Goal: Task Accomplishment & Management: Use online tool/utility

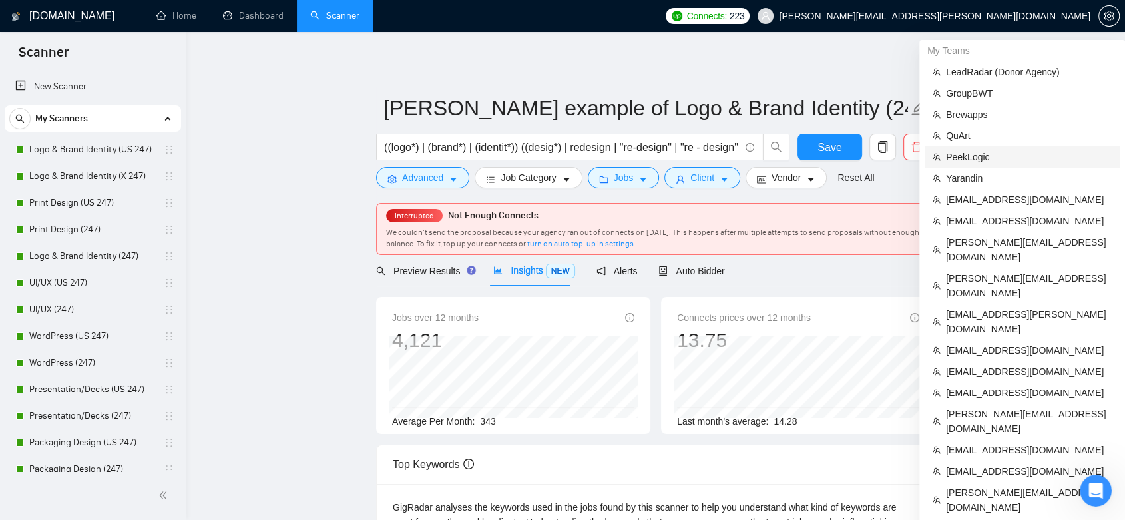
click at [1015, 150] on span "PeekLogic" at bounding box center [1029, 157] width 166 height 15
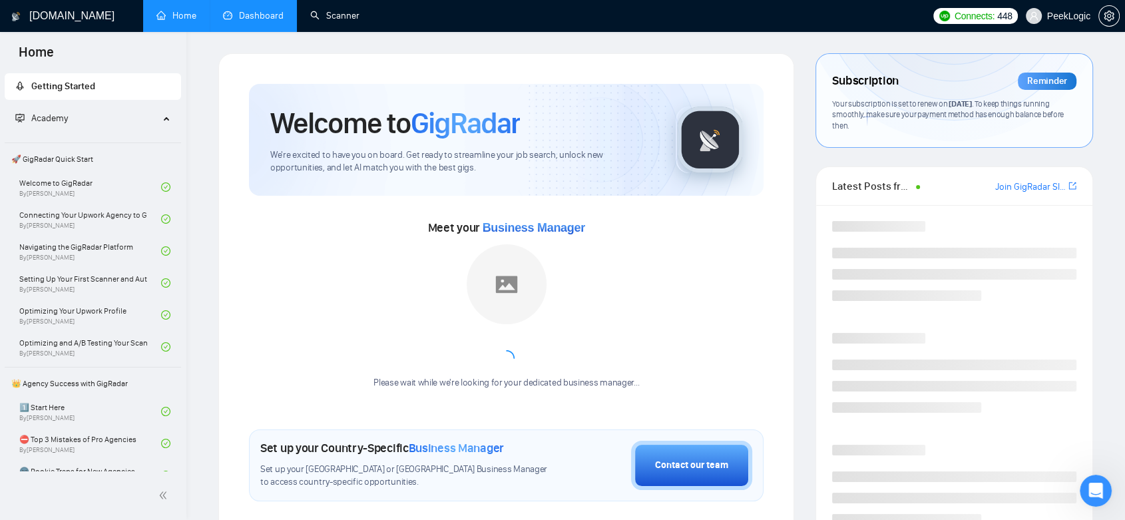
click at [233, 10] on link "Dashboard" at bounding box center [253, 15] width 61 height 11
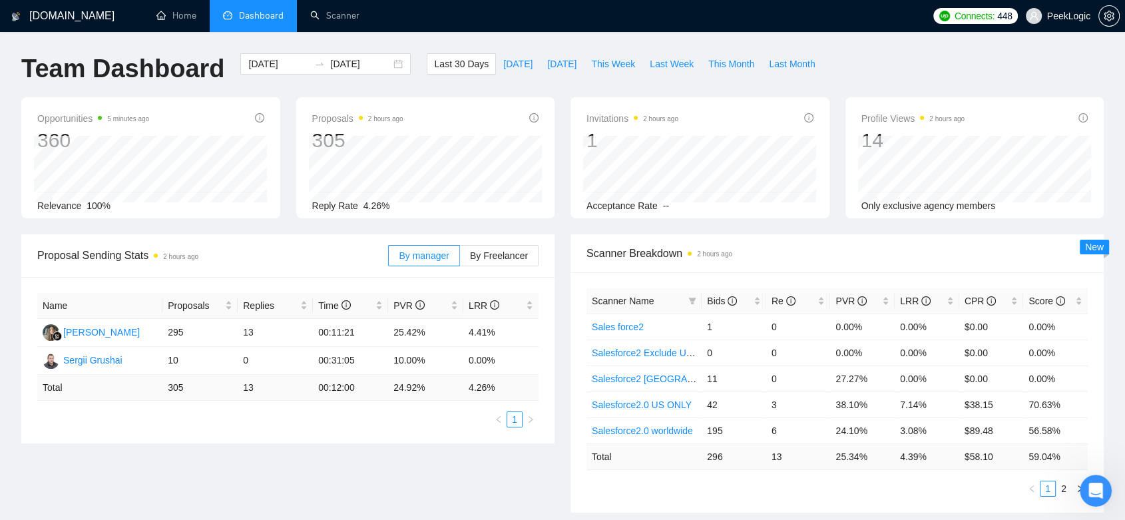
click at [480, 467] on div "Proposal Sending Stats 2 hours ago By manager By Freelancer Name Proposals Repl…" at bounding box center [562, 381] width 1099 height 294
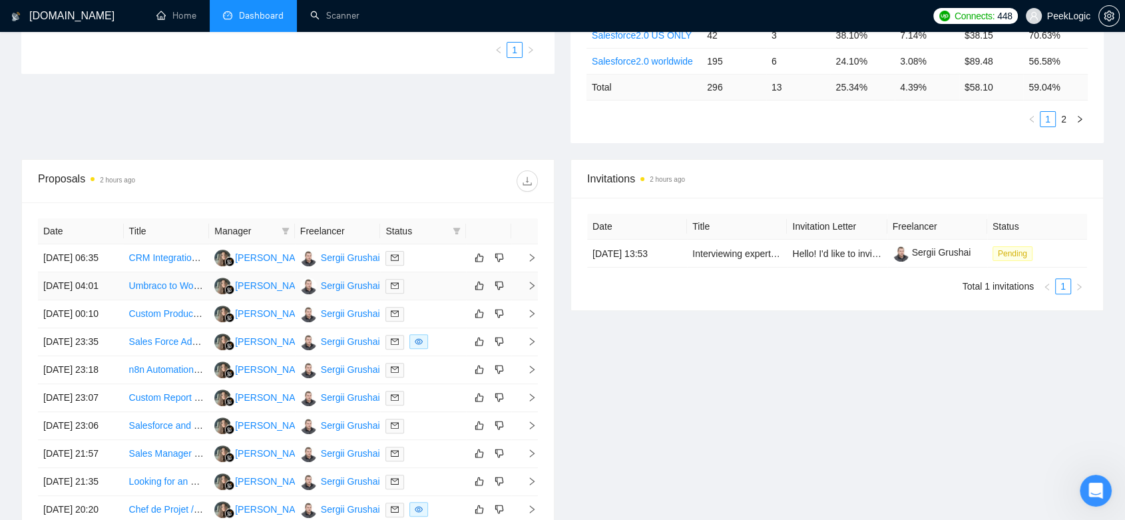
click at [417, 300] on td at bounding box center [423, 286] width 86 height 28
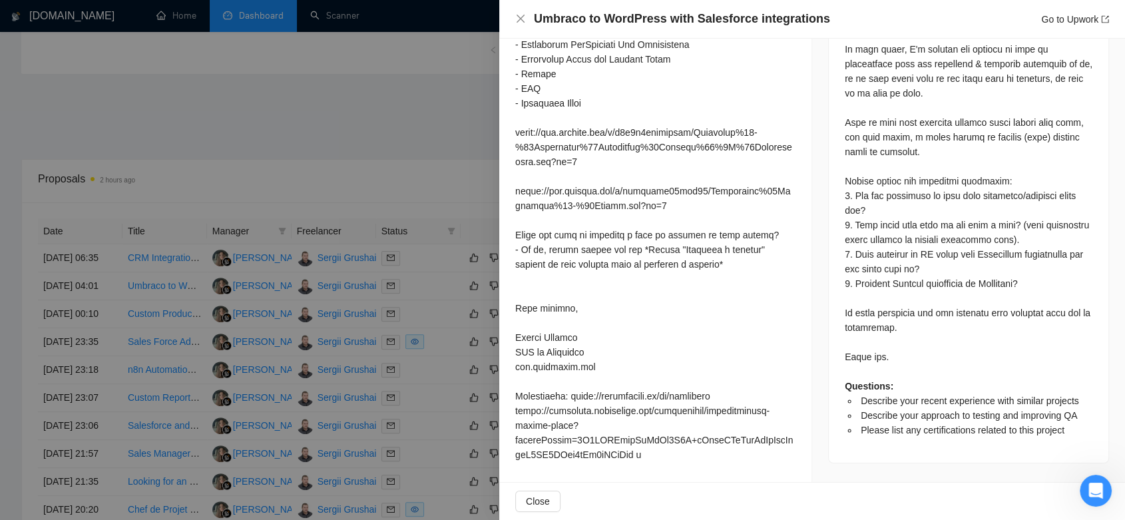
scroll to position [517, 0]
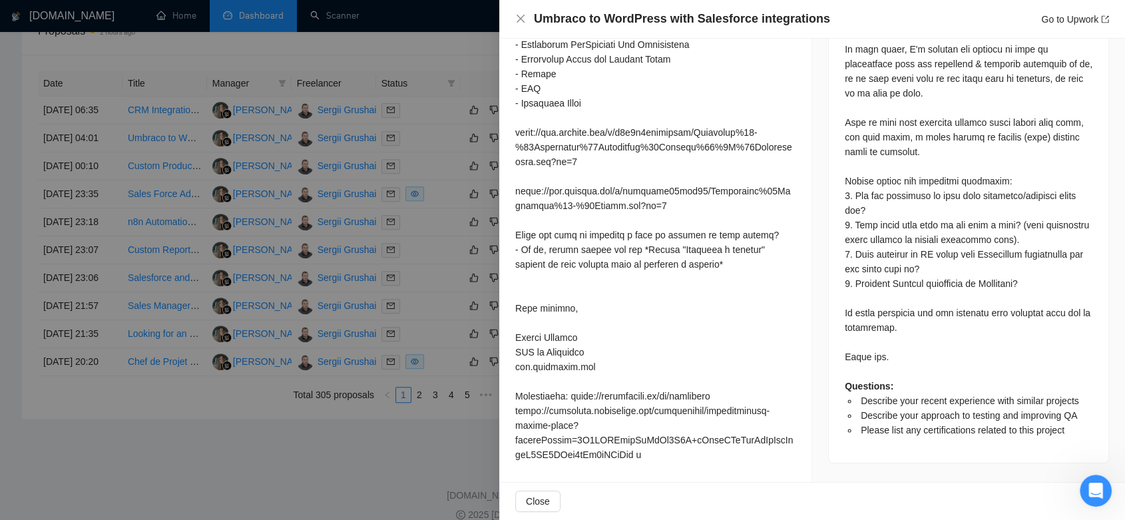
click at [447, 198] on div at bounding box center [562, 260] width 1125 height 520
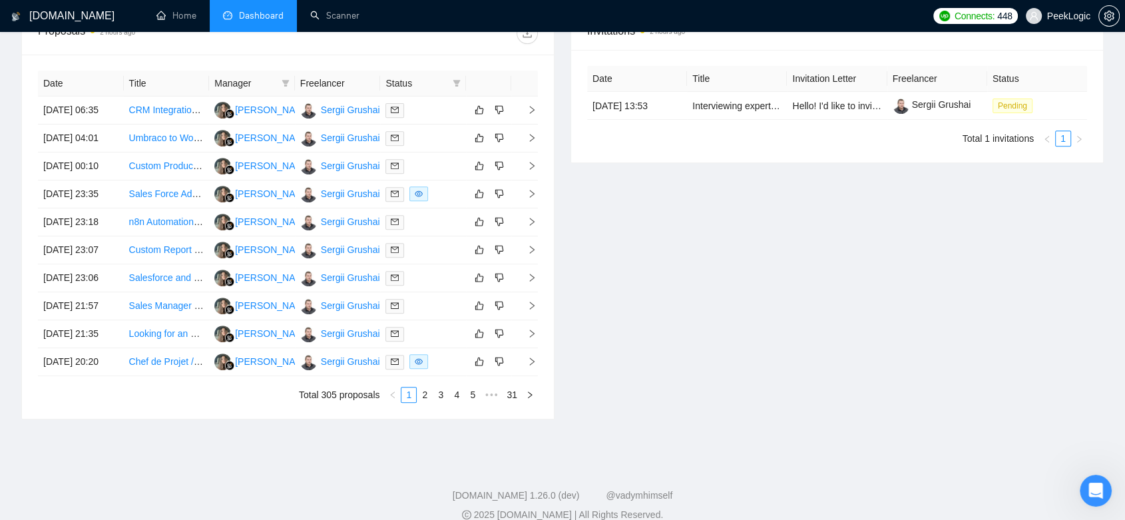
scroll to position [0, 0]
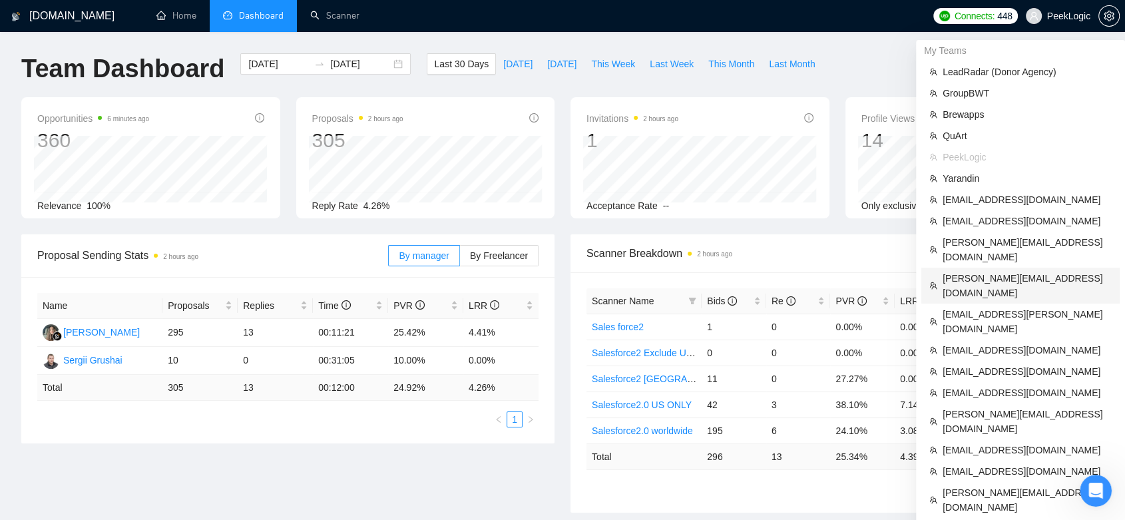
click at [985, 271] on span "[PERSON_NAME][EMAIL_ADDRESS][DOMAIN_NAME]" at bounding box center [1027, 285] width 169 height 29
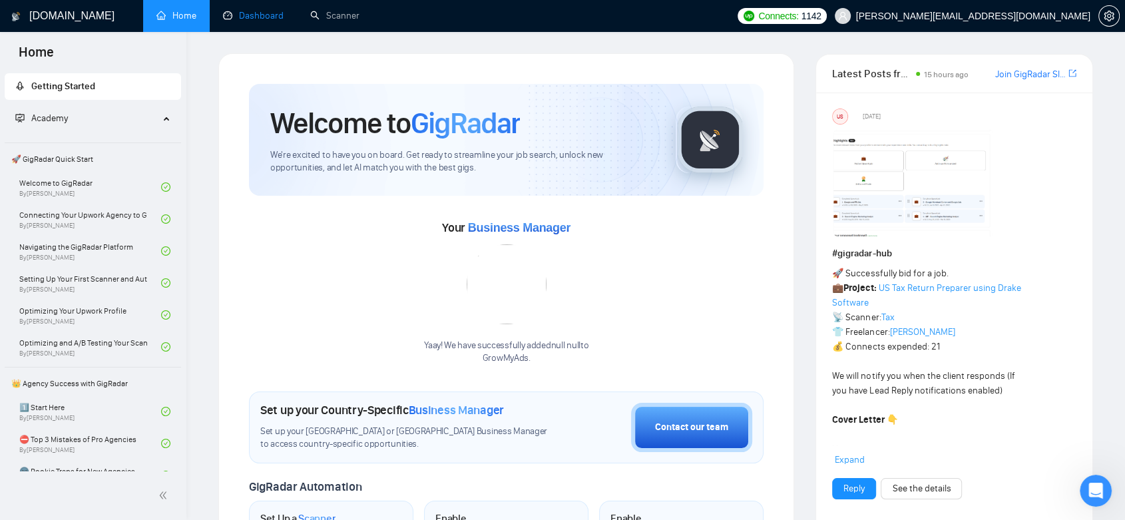
click at [252, 11] on link "Dashboard" at bounding box center [253, 15] width 61 height 11
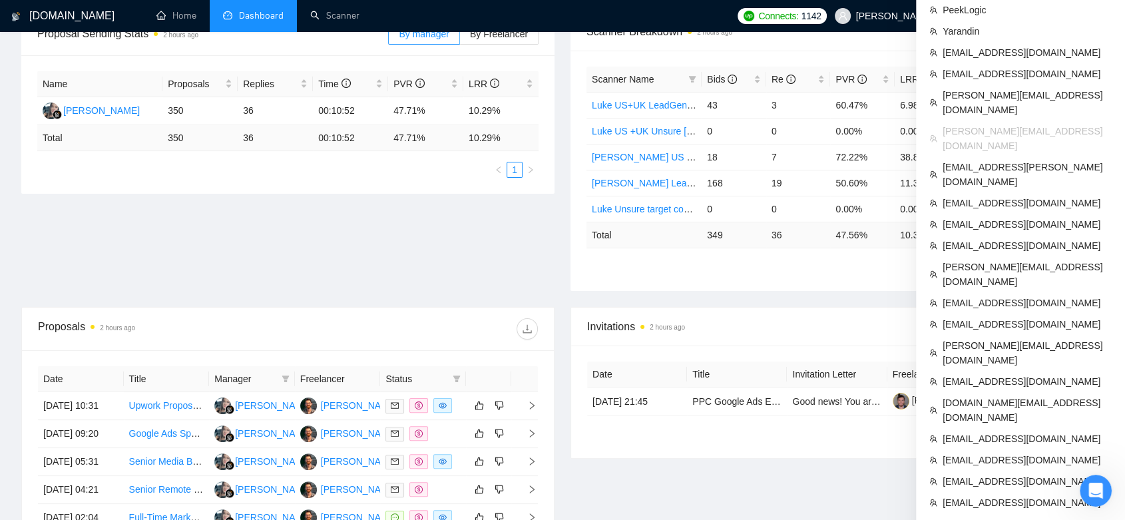
scroll to position [148, 0]
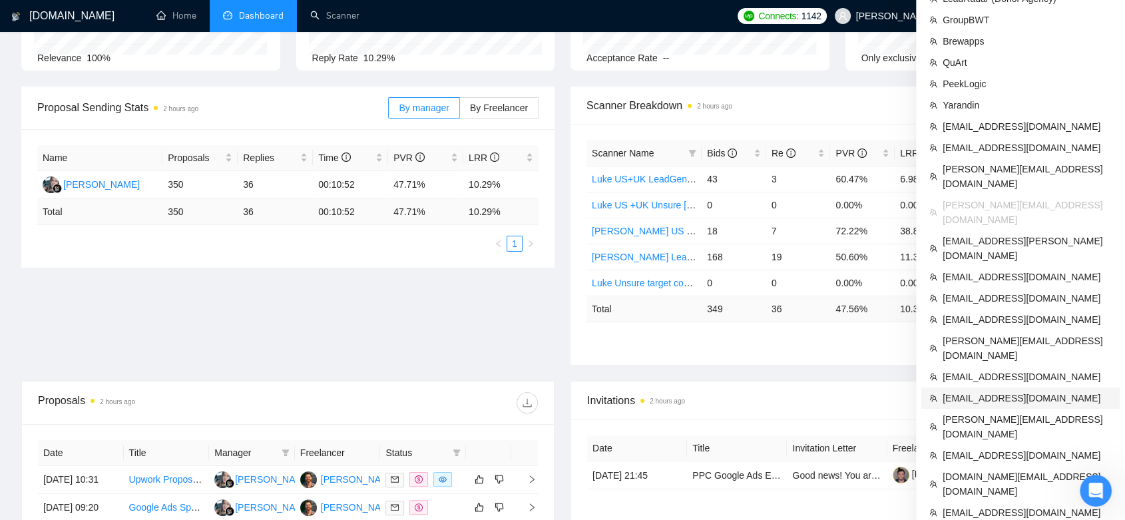
click at [1033, 391] on span "[EMAIL_ADDRESS][DOMAIN_NAME]" at bounding box center [1027, 398] width 169 height 15
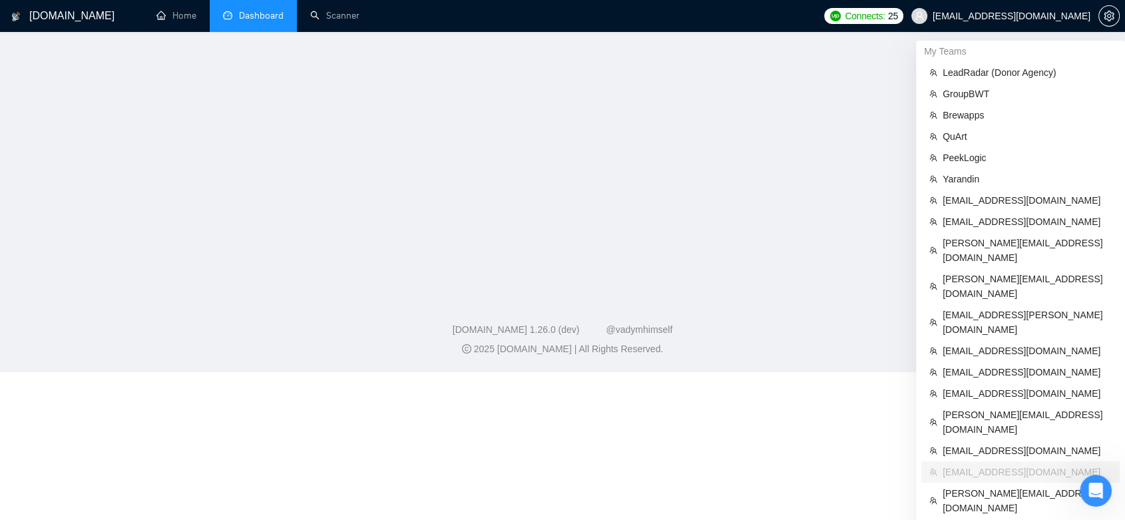
scroll to position [334, 0]
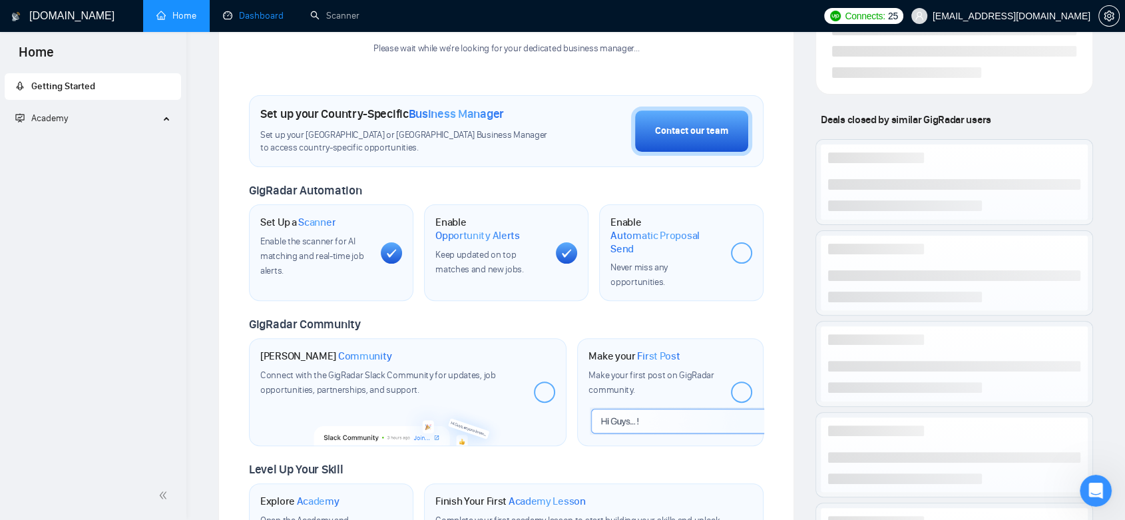
click at [272, 15] on link "Dashboard" at bounding box center [253, 15] width 61 height 11
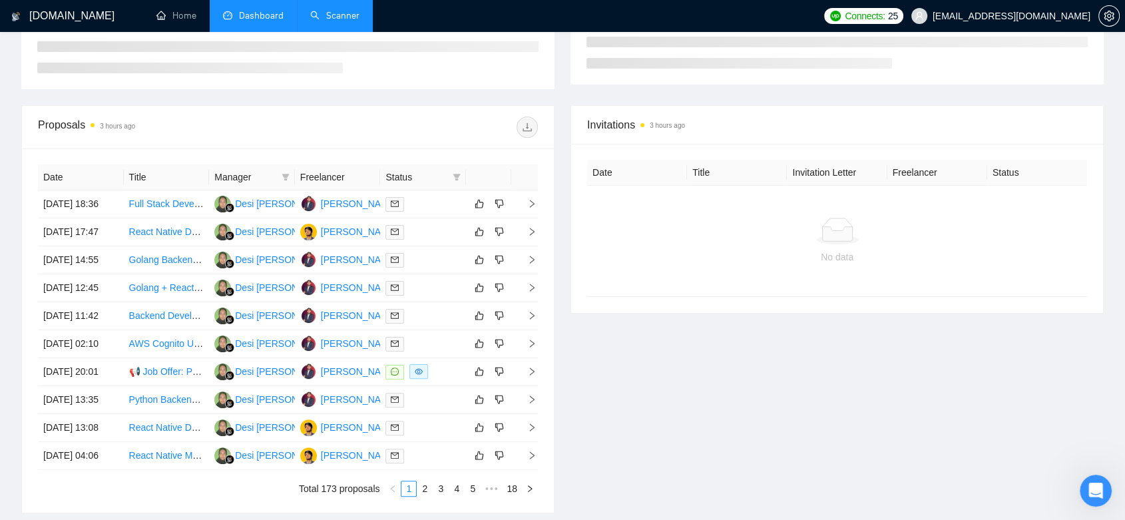
type input "[DATE]"
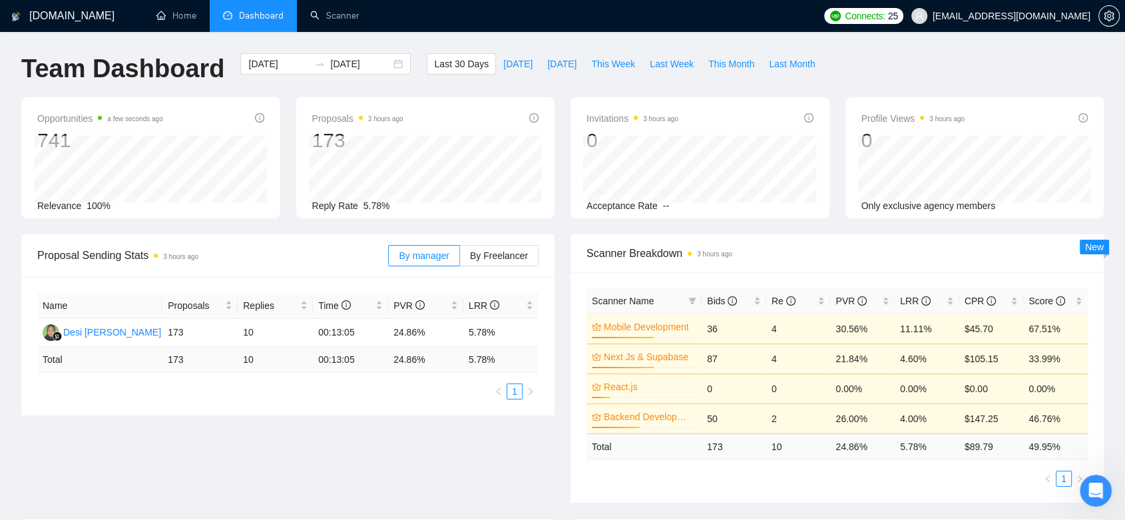
scroll to position [591, 0]
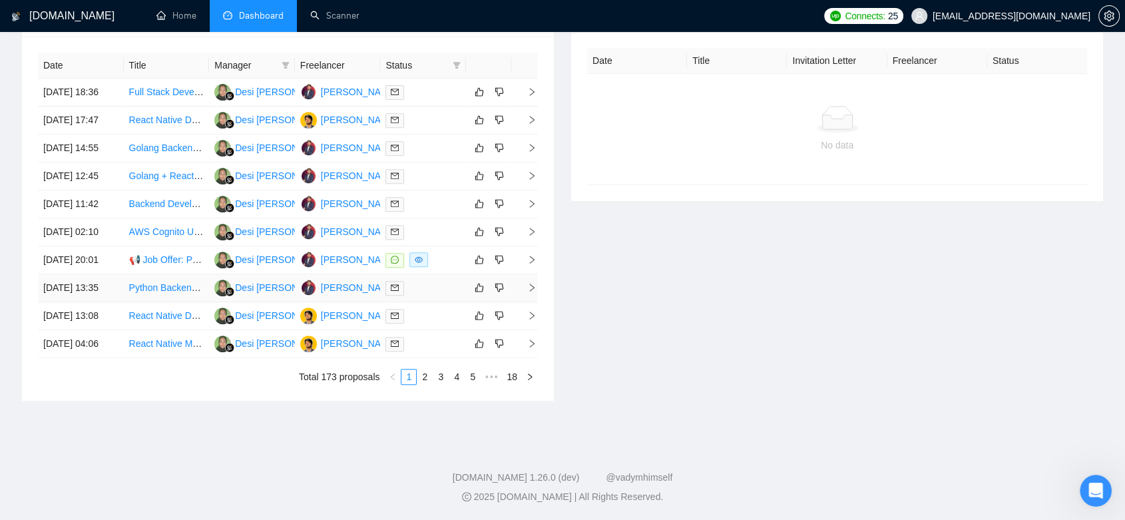
click at [421, 302] on td at bounding box center [423, 288] width 86 height 28
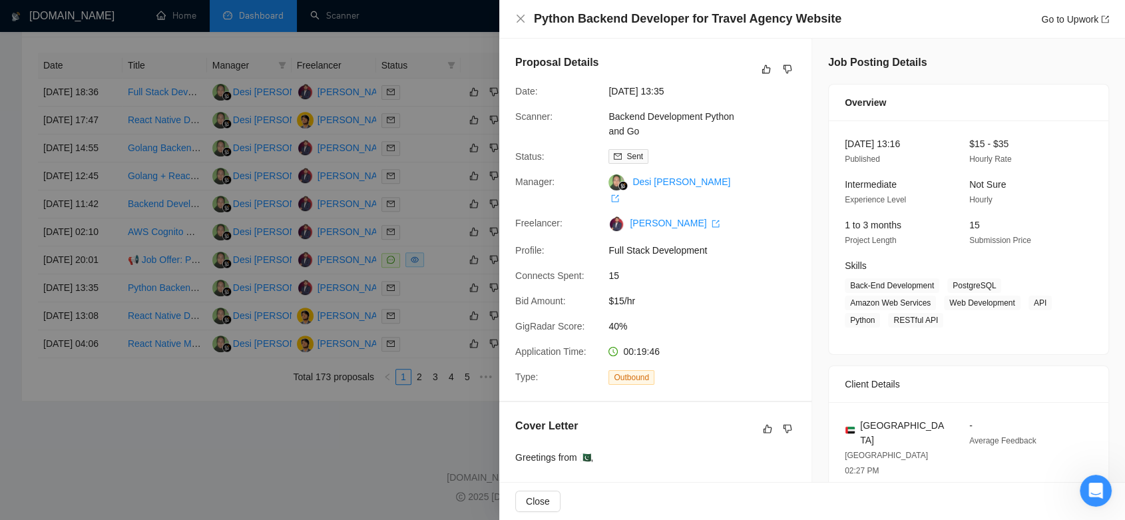
scroll to position [332, 0]
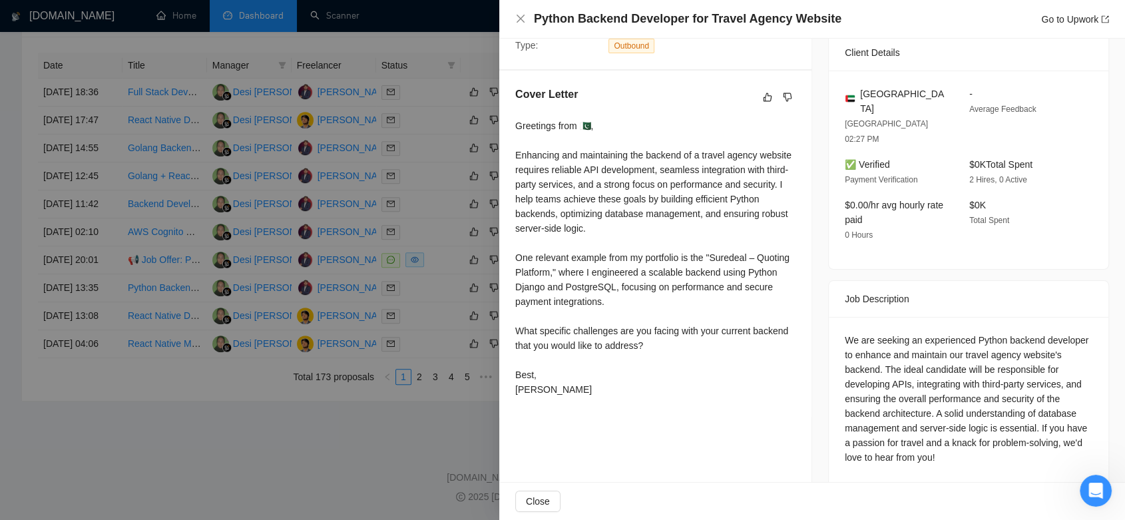
click at [272, 468] on div at bounding box center [562, 260] width 1125 height 520
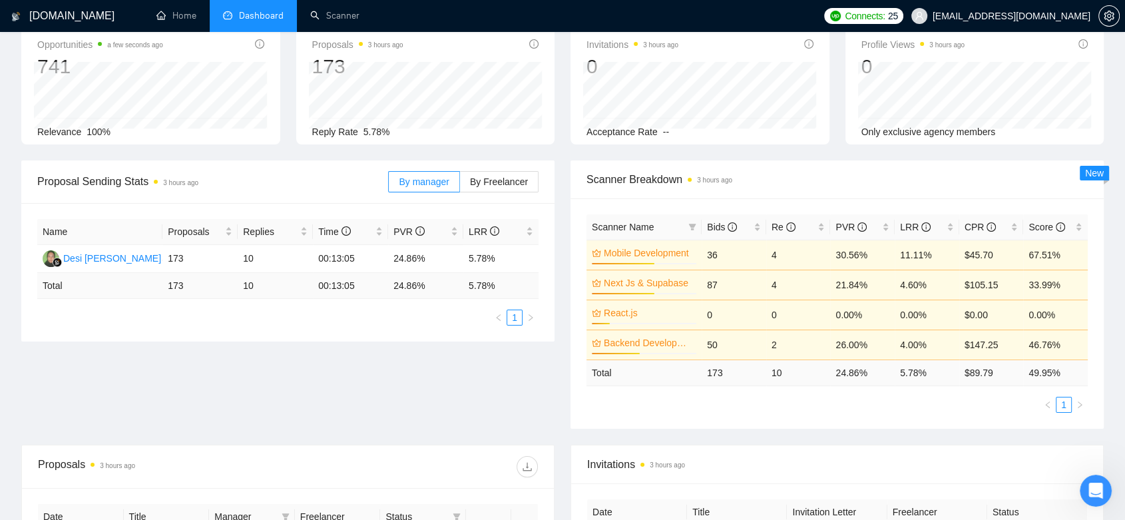
scroll to position [0, 0]
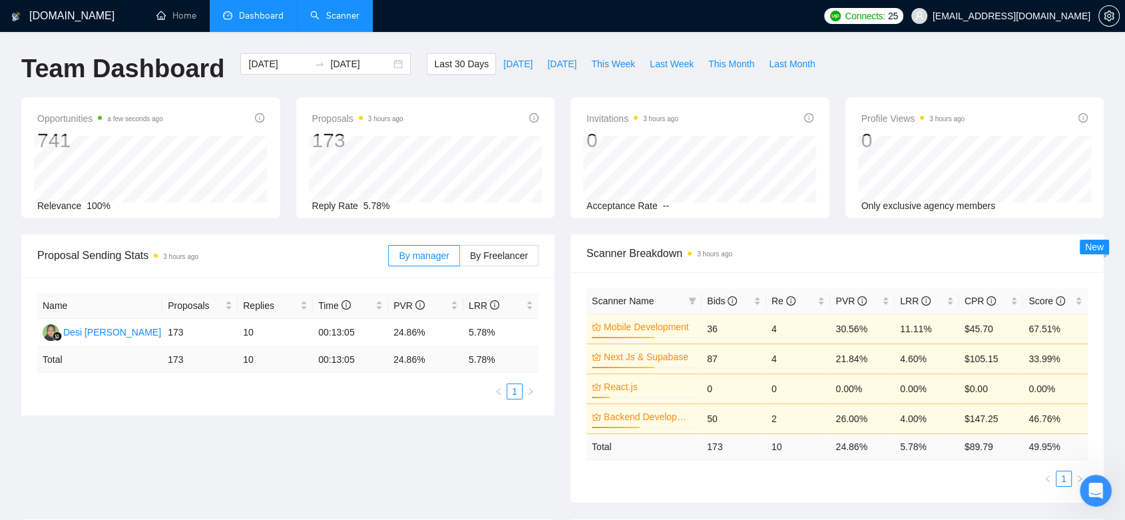
click at [355, 13] on link "Scanner" at bounding box center [334, 15] width 49 height 11
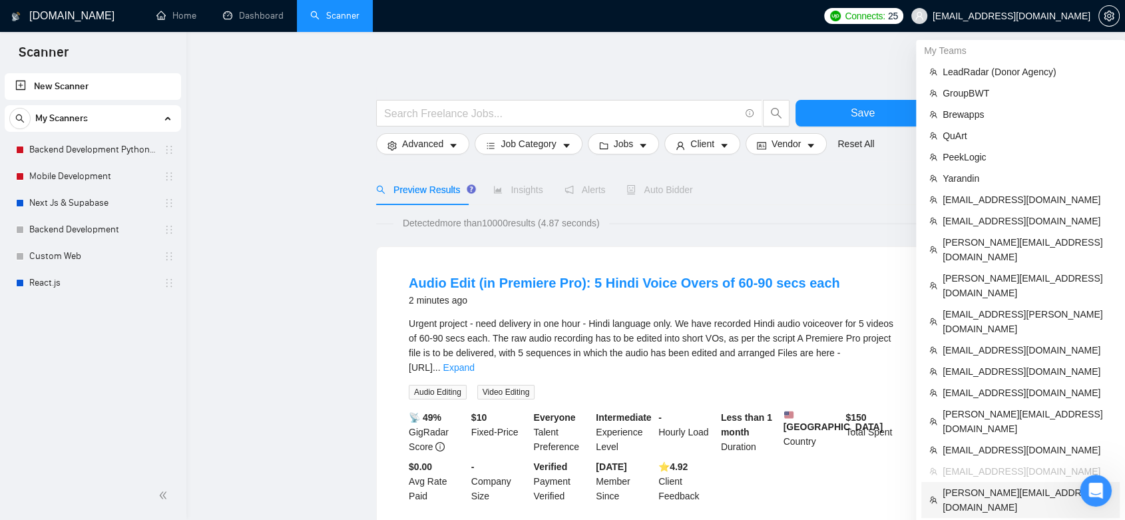
click at [1014, 485] on span "[PERSON_NAME][EMAIL_ADDRESS][DOMAIN_NAME]" at bounding box center [1027, 499] width 169 height 29
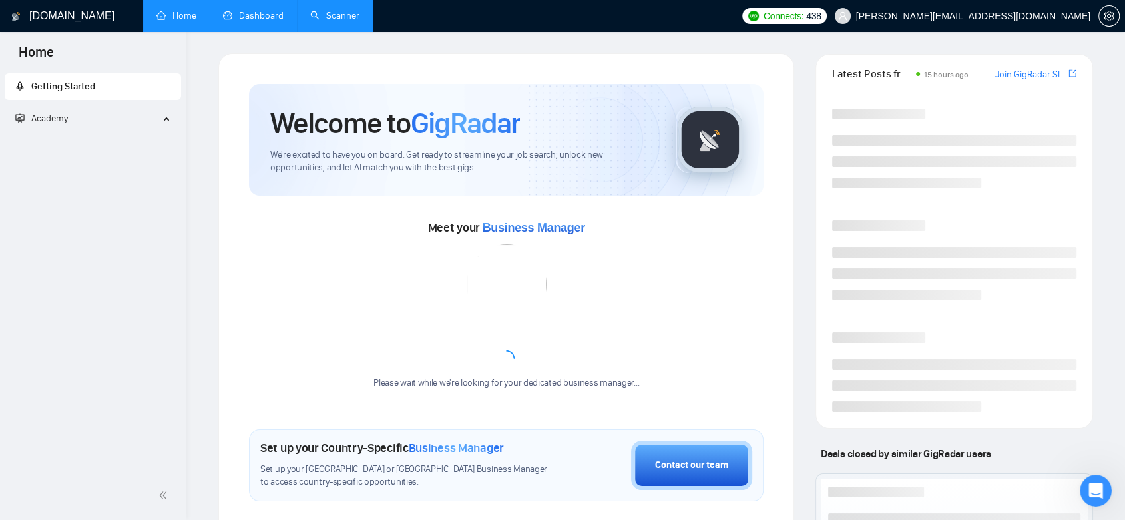
click at [266, 20] on link "Dashboard" at bounding box center [253, 15] width 61 height 11
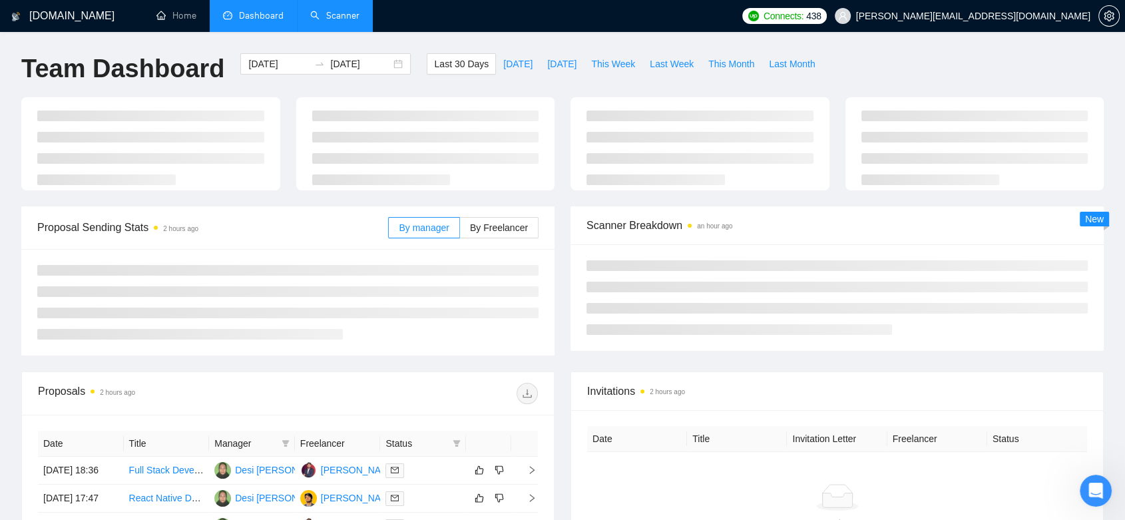
type input "[DATE]"
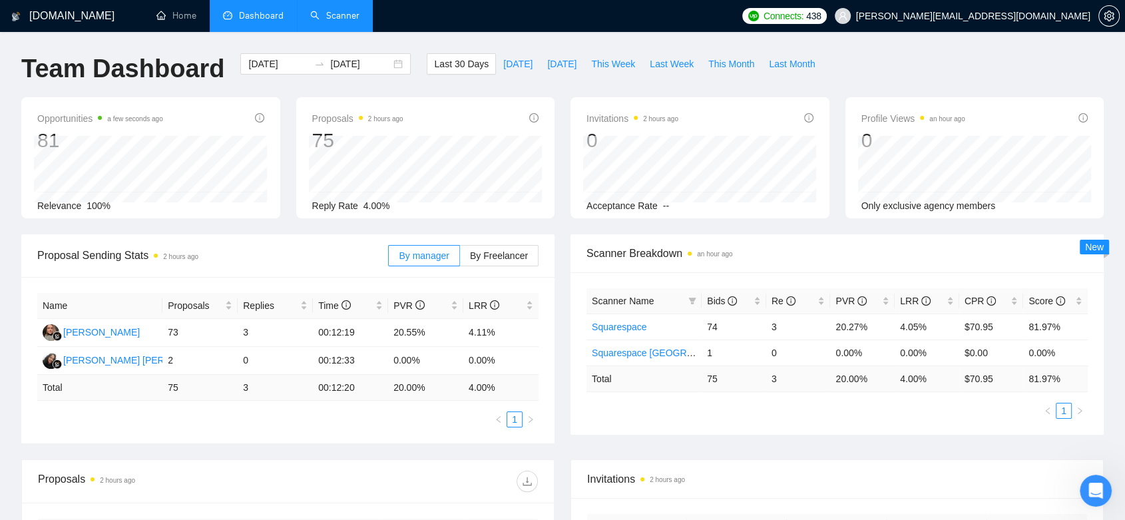
click at [343, 20] on link "Scanner" at bounding box center [334, 15] width 49 height 11
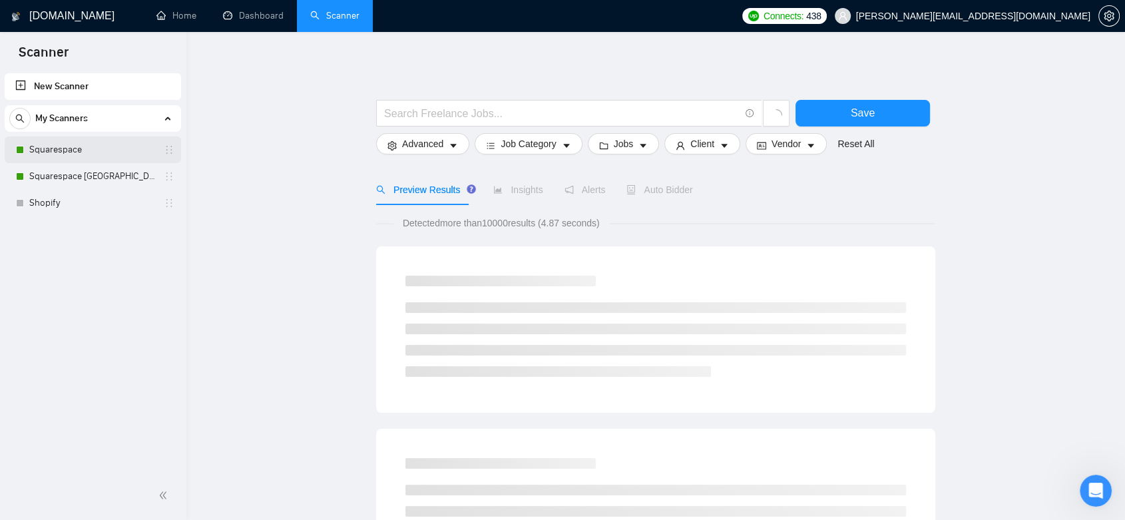
click at [108, 143] on link "Squarespace" at bounding box center [92, 149] width 126 height 27
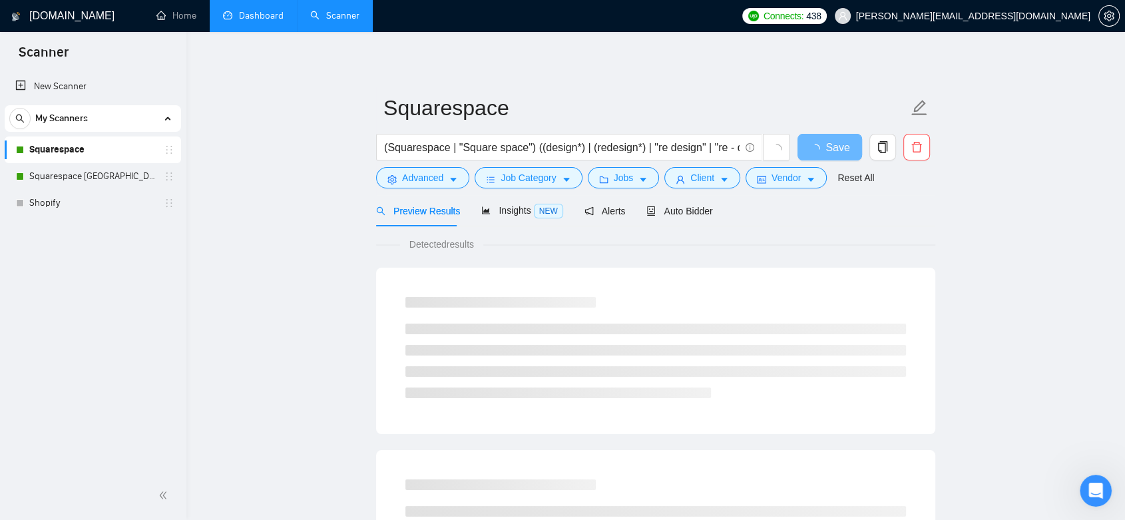
click at [240, 15] on link "Dashboard" at bounding box center [253, 15] width 61 height 11
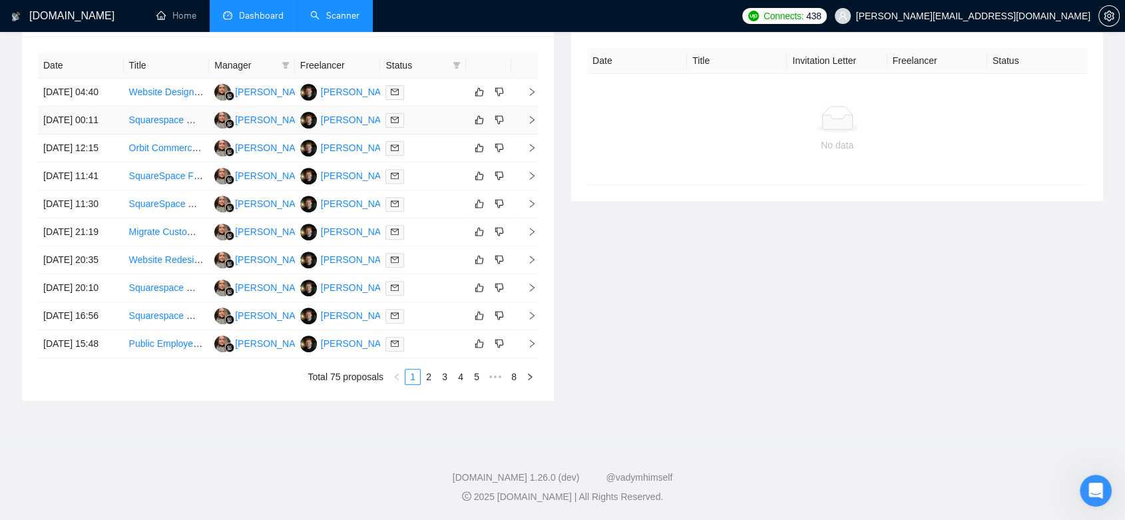
scroll to position [220, 0]
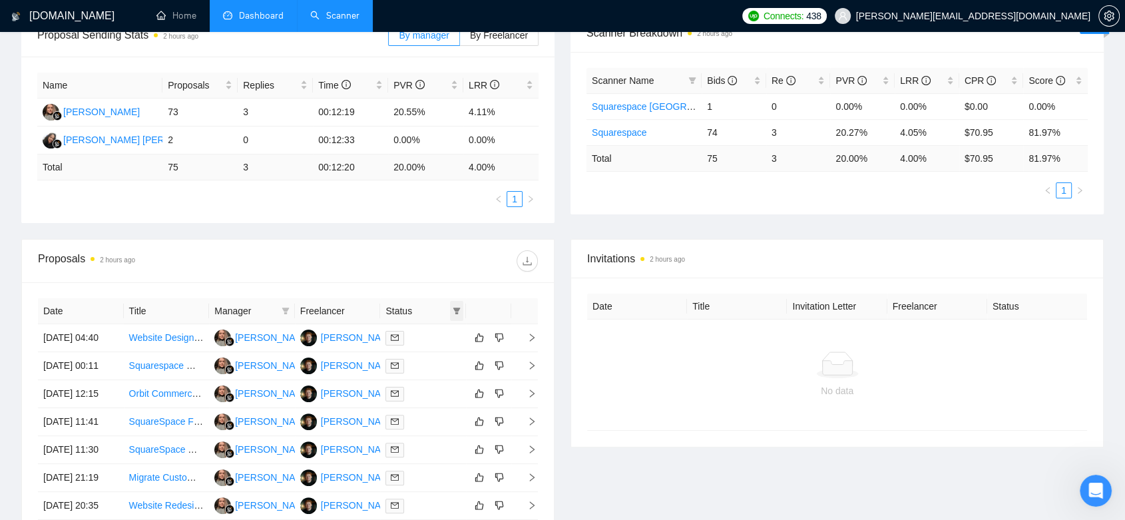
click at [455, 311] on icon "filter" at bounding box center [456, 311] width 7 height 7
click at [406, 358] on span "Sent" at bounding box center [414, 357] width 25 height 11
checkbox input "true"
click at [389, 338] on li "Chat" at bounding box center [423, 336] width 80 height 21
checkbox input "true"
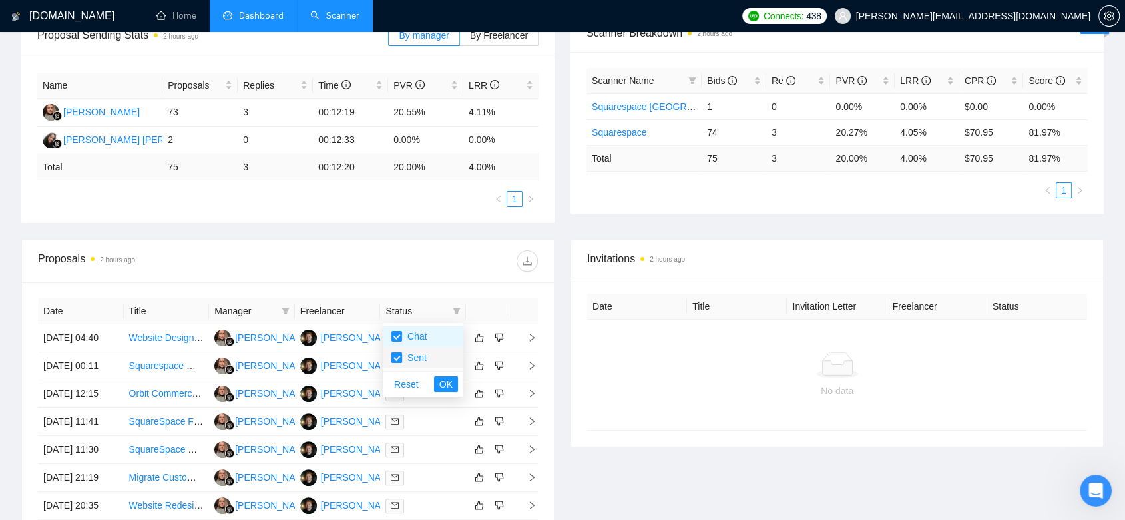
click at [397, 357] on input "checkbox" at bounding box center [396, 357] width 11 height 11
checkbox input "false"
click at [445, 382] on span "OK" at bounding box center [445, 384] width 13 height 15
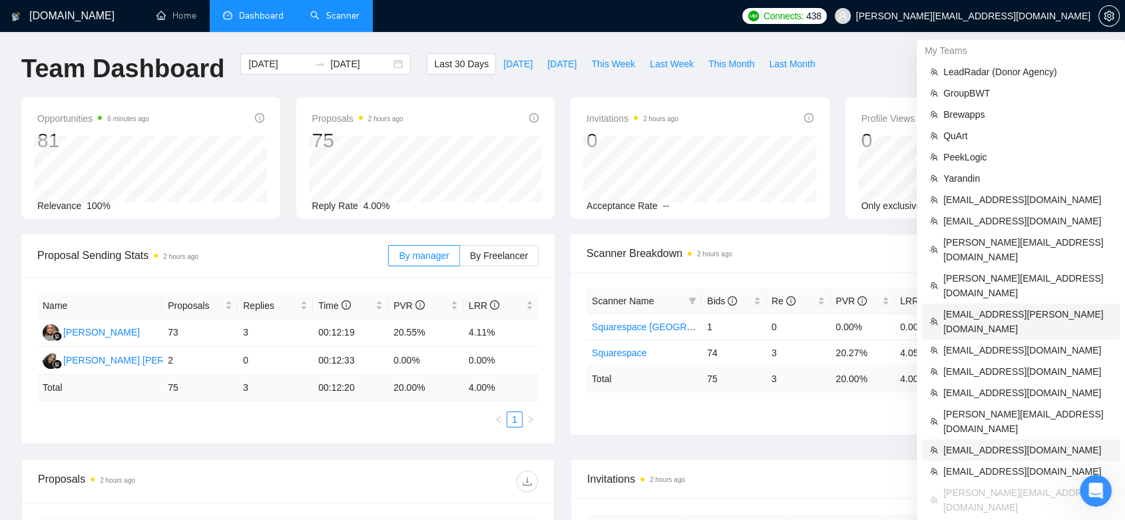
scroll to position [74, 0]
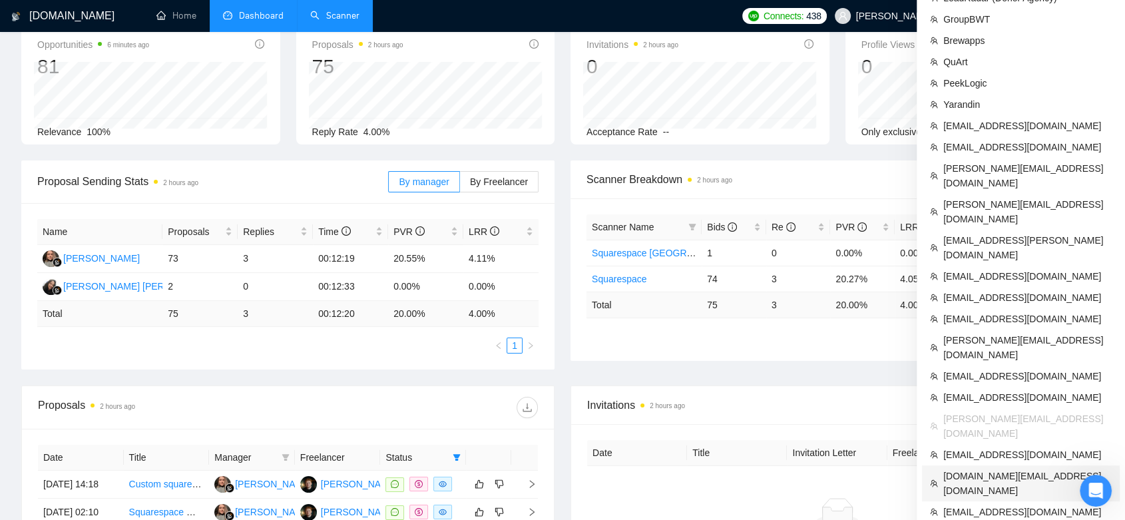
click at [994, 469] on span "[DOMAIN_NAME][EMAIL_ADDRESS][DOMAIN_NAME]" at bounding box center [1027, 483] width 168 height 29
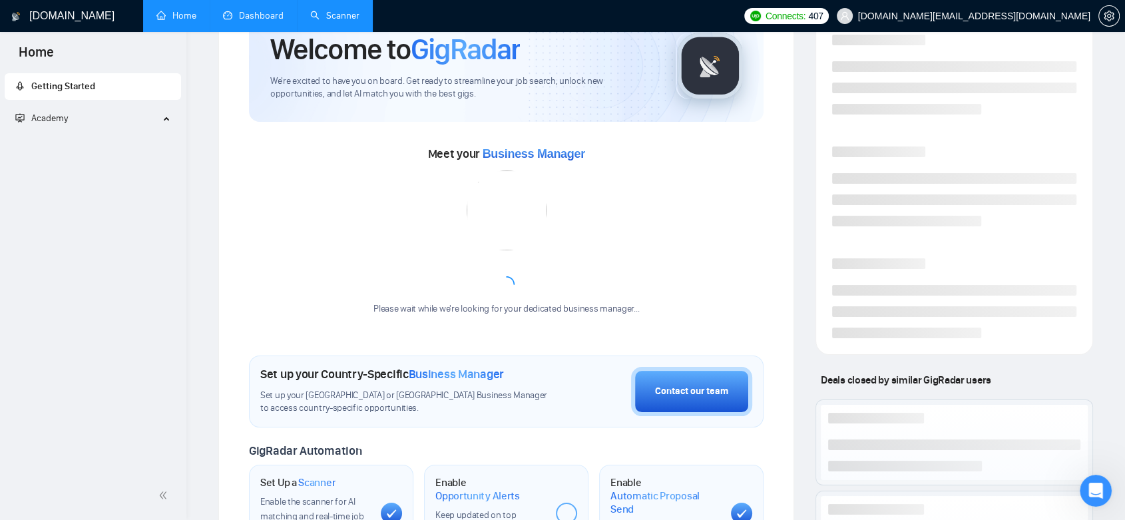
scroll to position [260, 0]
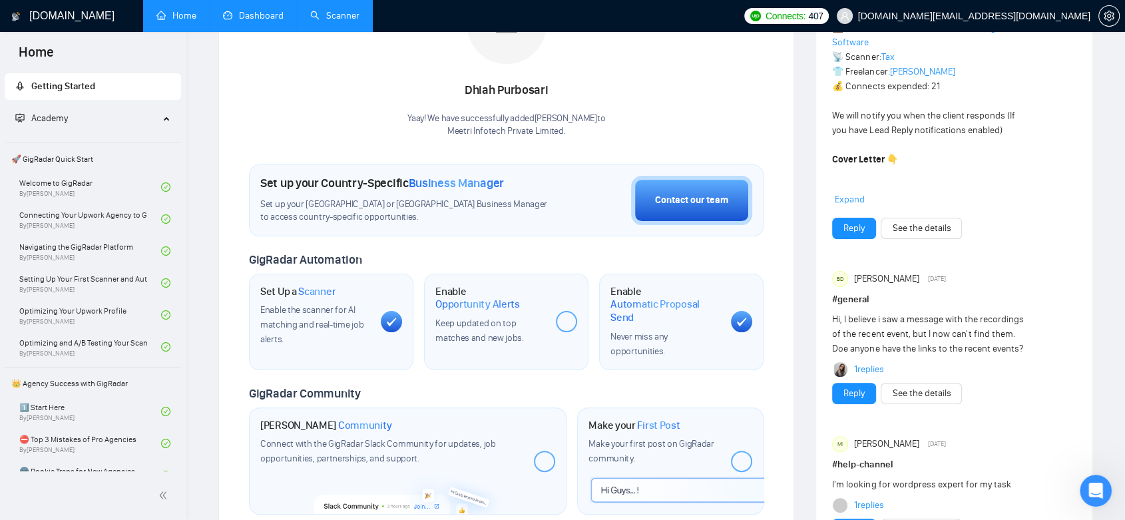
click at [274, 18] on link "Dashboard" at bounding box center [253, 15] width 61 height 11
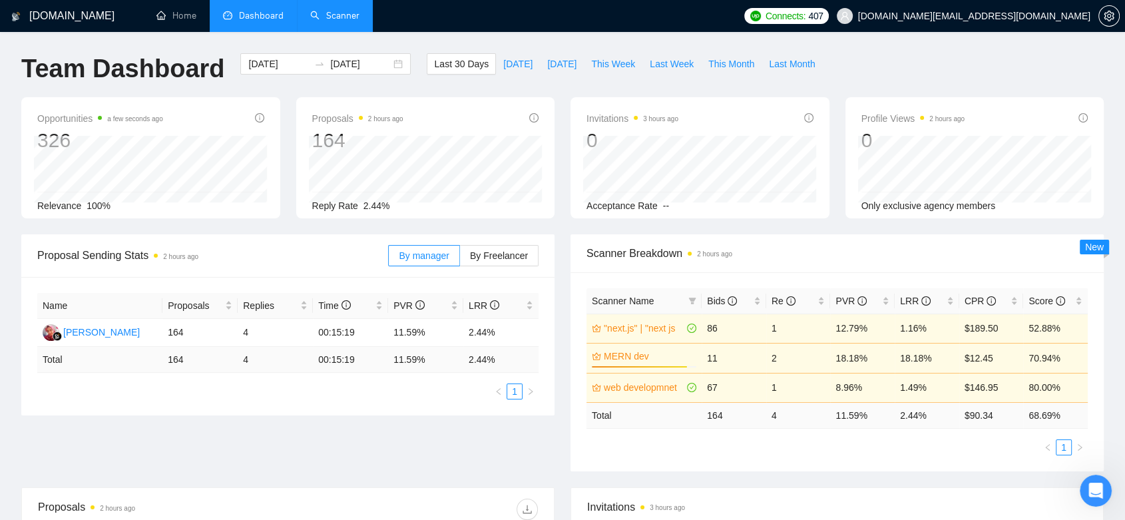
click at [354, 19] on link "Scanner" at bounding box center [334, 15] width 49 height 11
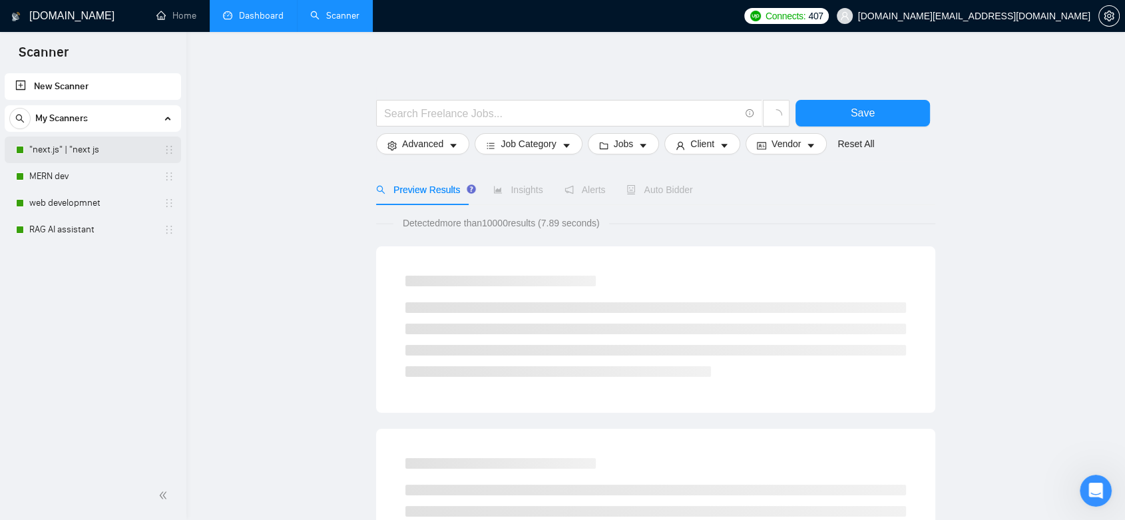
click at [96, 153] on link ""next.js" | "next js" at bounding box center [92, 149] width 126 height 27
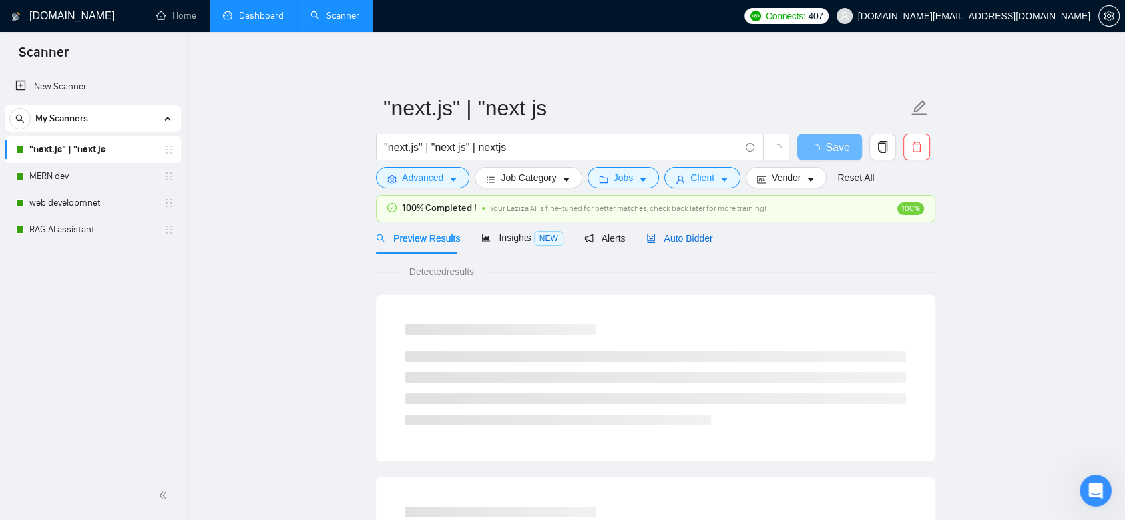
click at [688, 233] on span "Auto Bidder" at bounding box center [679, 238] width 66 height 11
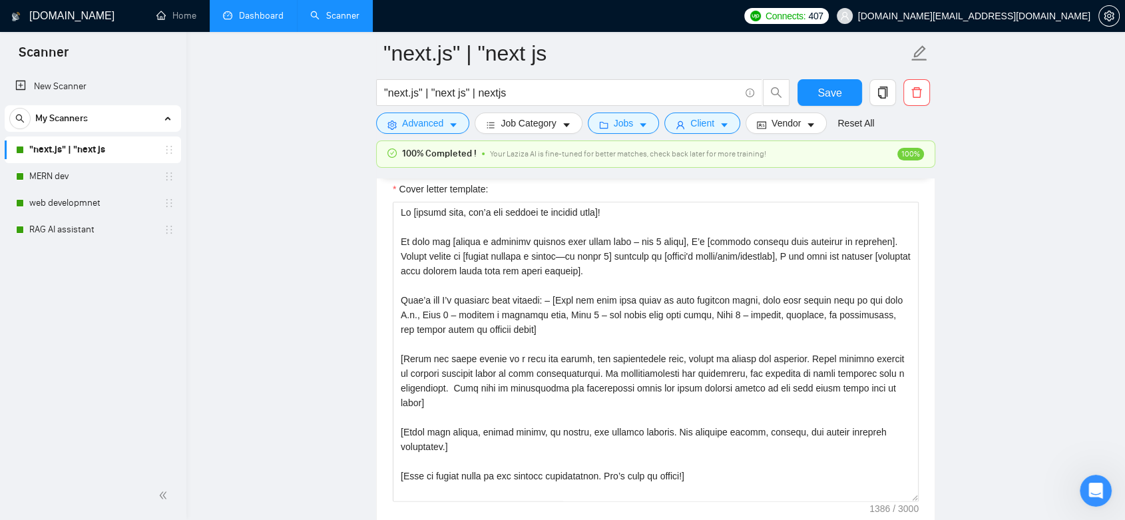
click at [238, 10] on link "Dashboard" at bounding box center [253, 15] width 61 height 11
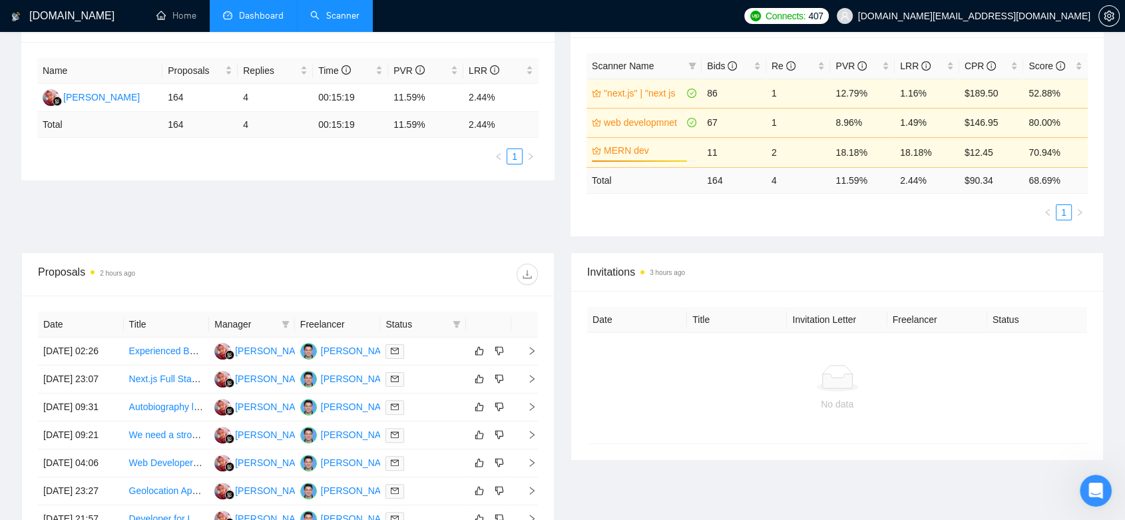
scroll to position [457, 0]
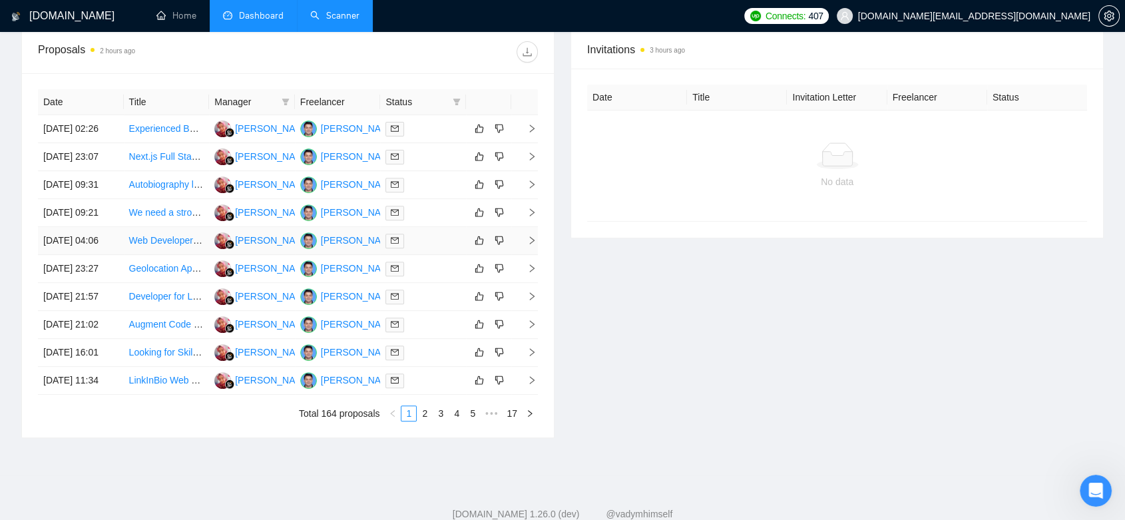
click at [421, 248] on div at bounding box center [422, 240] width 75 height 15
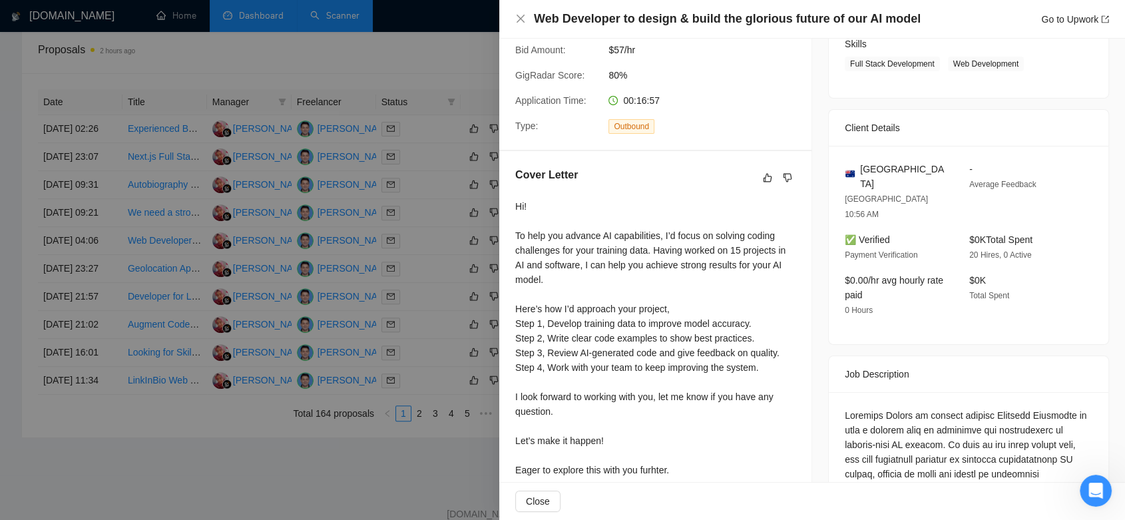
scroll to position [369, 0]
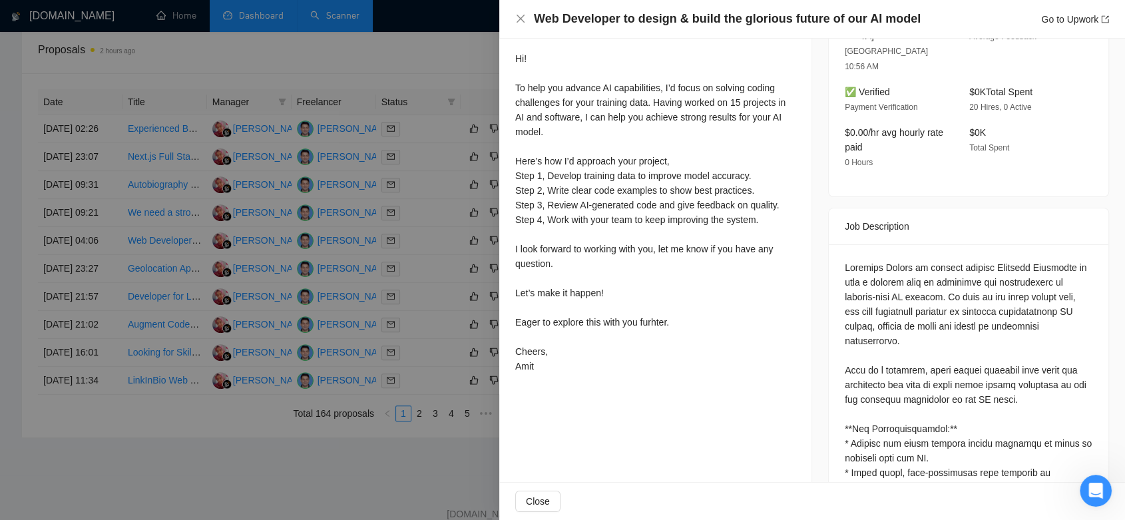
click at [423, 264] on div at bounding box center [562, 260] width 1125 height 520
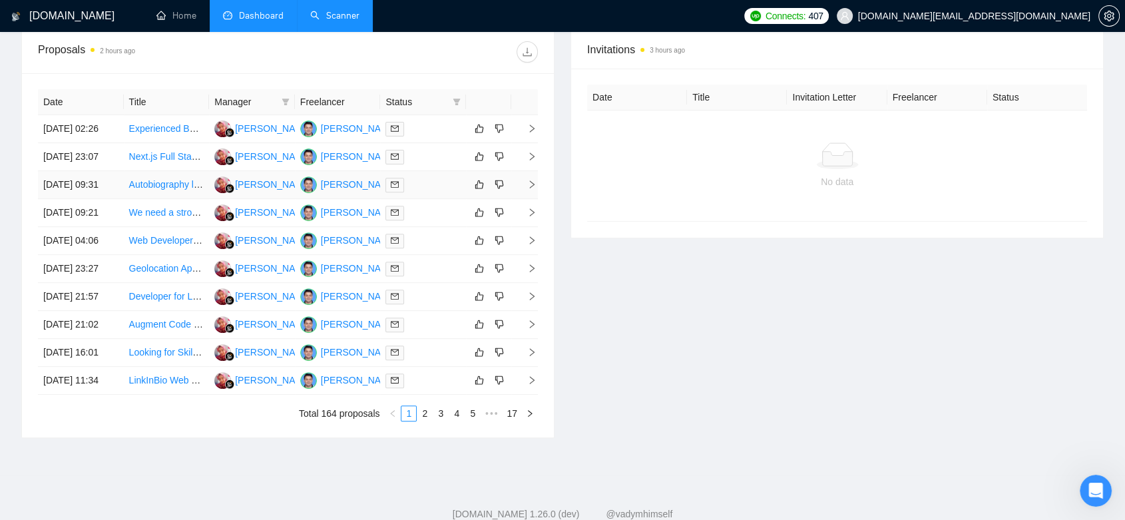
click at [348, 199] on td "[PERSON_NAME]" at bounding box center [338, 185] width 86 height 28
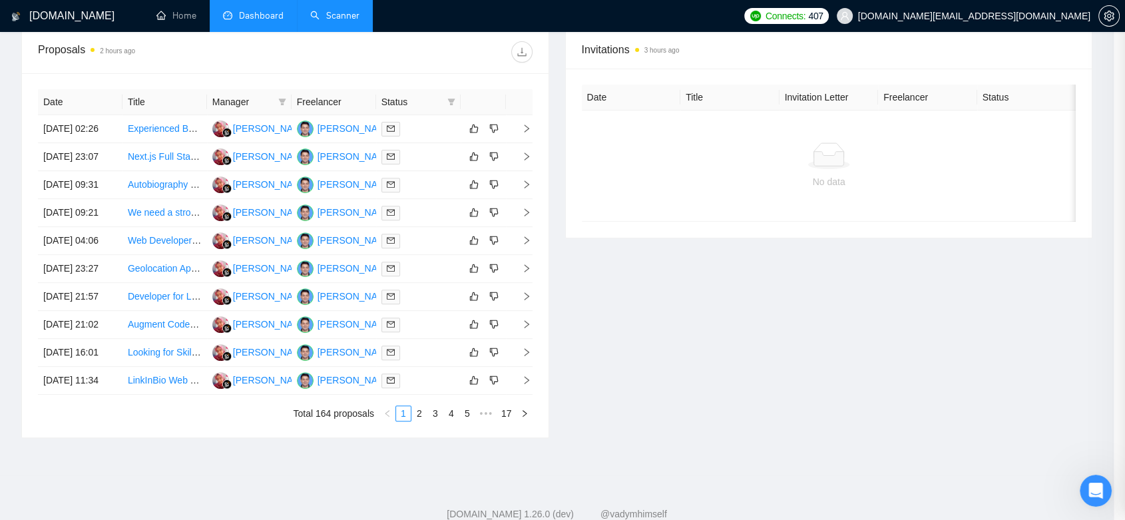
scroll to position [329, 0]
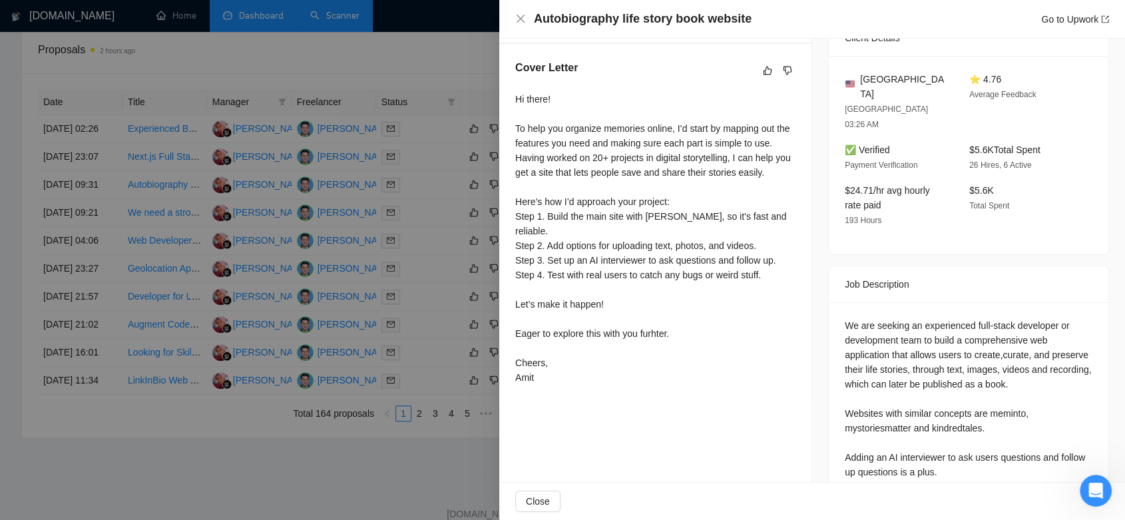
click at [423, 260] on div at bounding box center [562, 260] width 1125 height 520
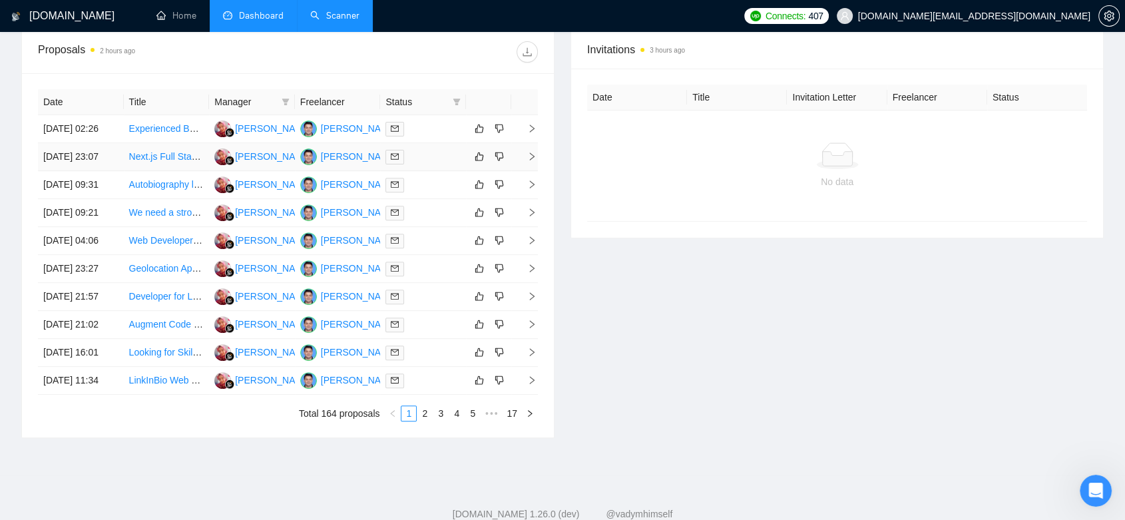
click at [372, 164] on td "[PERSON_NAME]" at bounding box center [338, 157] width 86 height 28
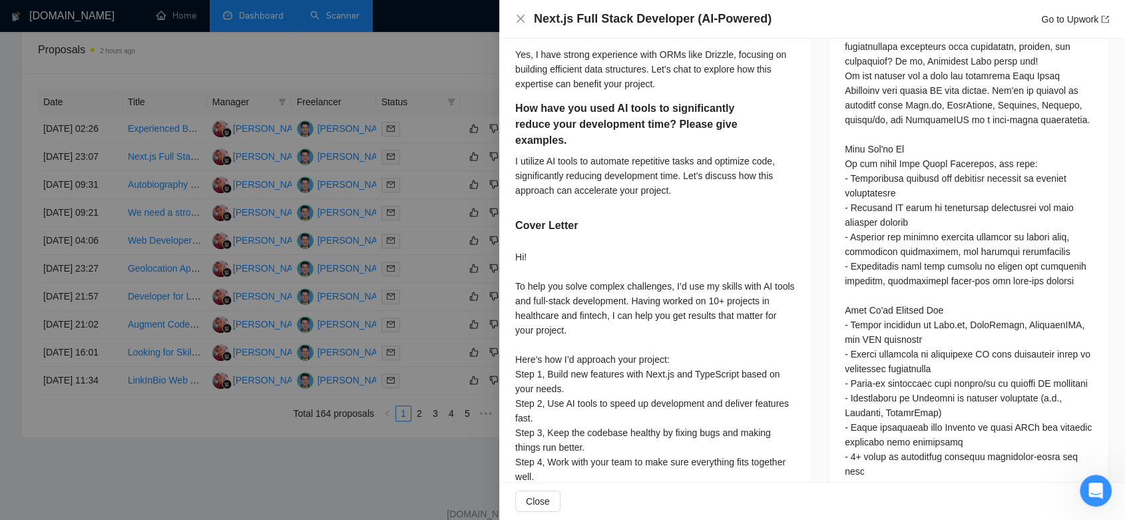
scroll to position [995, 0]
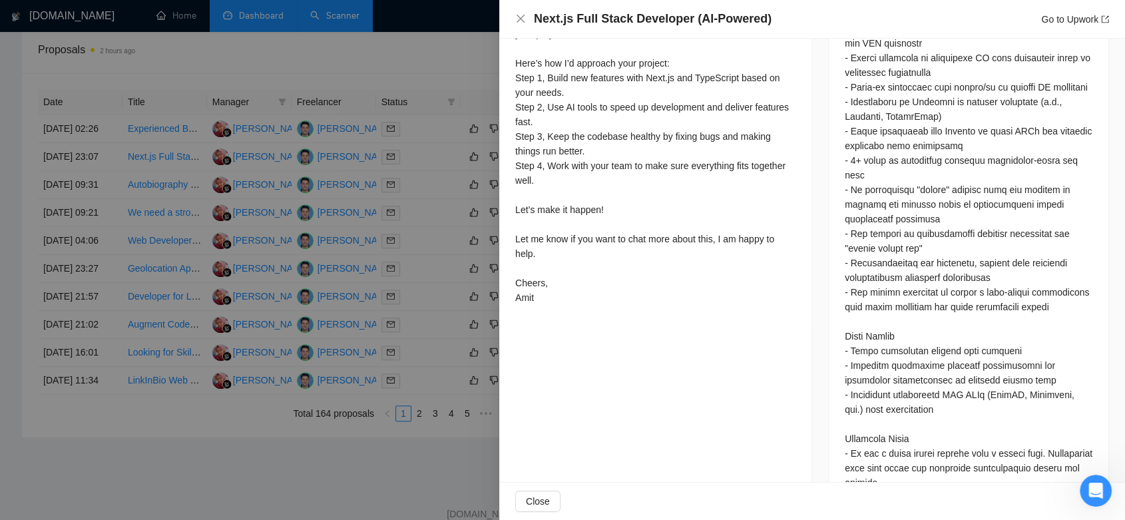
click at [434, 276] on div at bounding box center [562, 260] width 1125 height 520
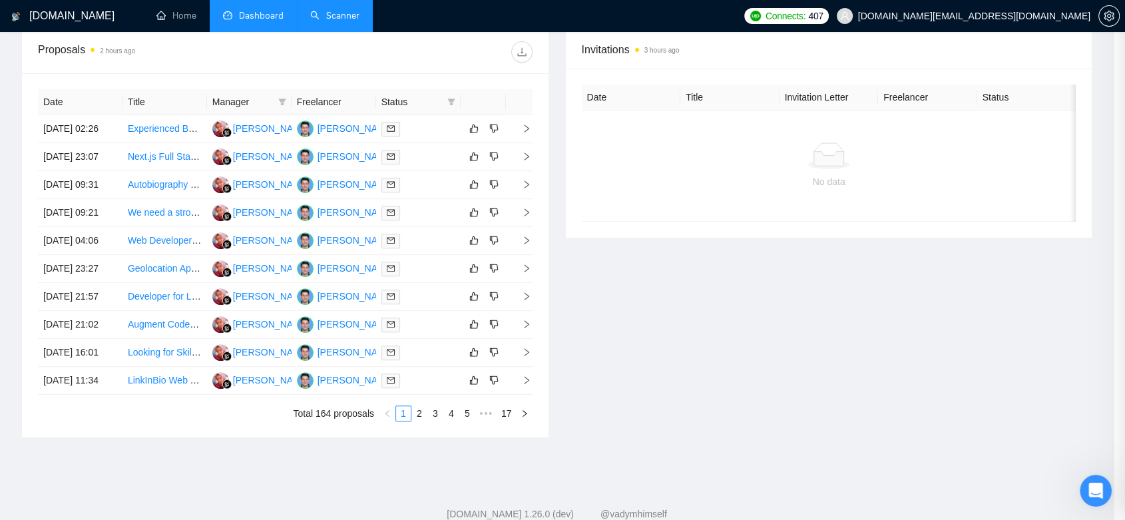
scroll to position [618, 0]
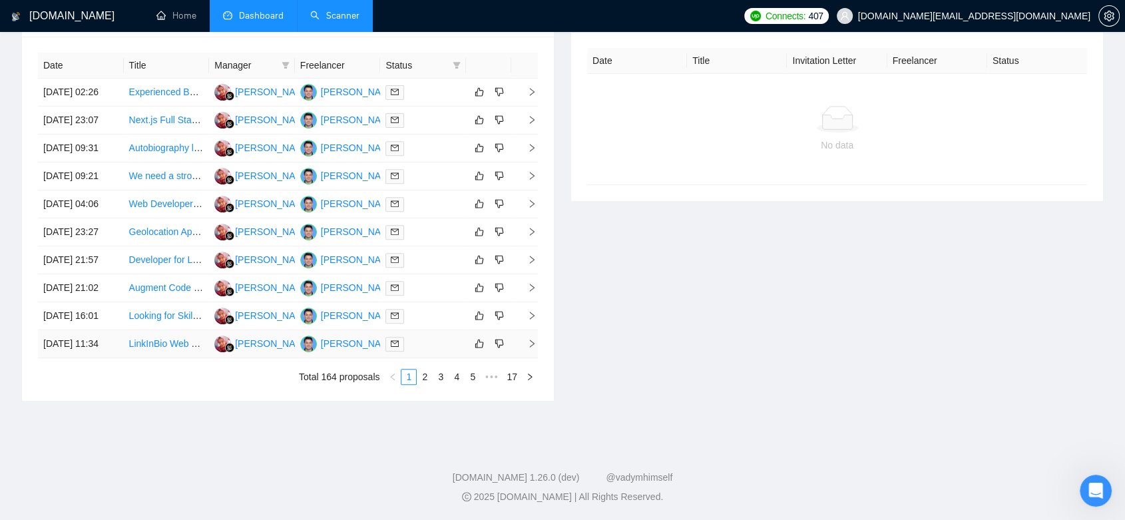
click at [348, 346] on td "[PERSON_NAME]" at bounding box center [338, 344] width 86 height 28
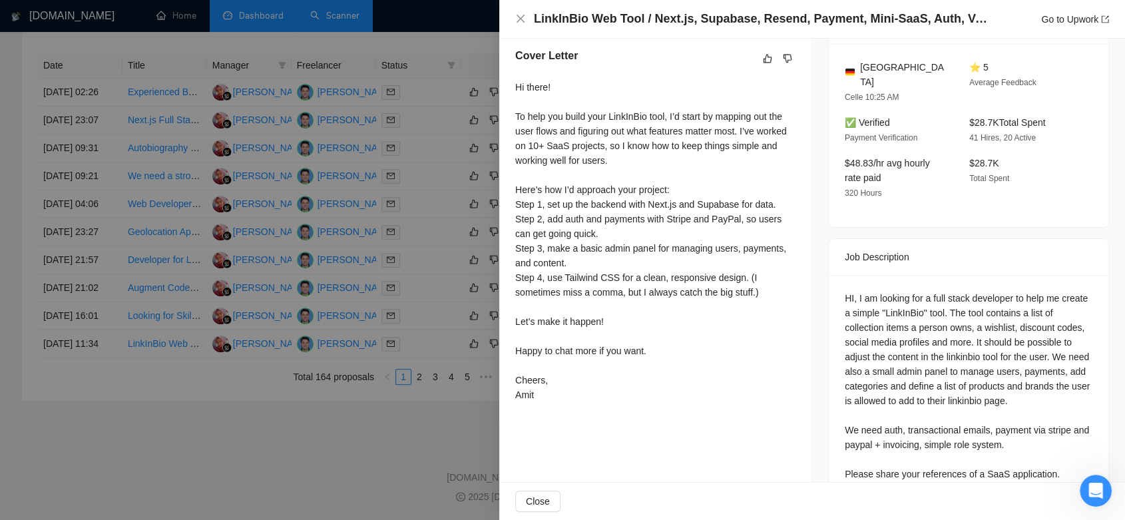
click at [416, 446] on div at bounding box center [562, 260] width 1125 height 520
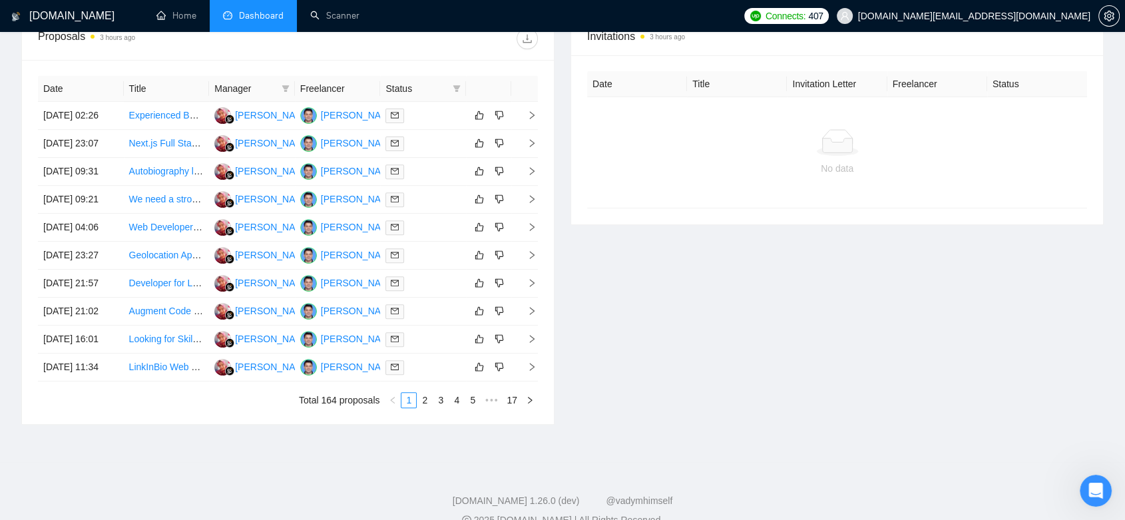
scroll to position [0, 0]
